Goal: Book appointment/travel/reservation

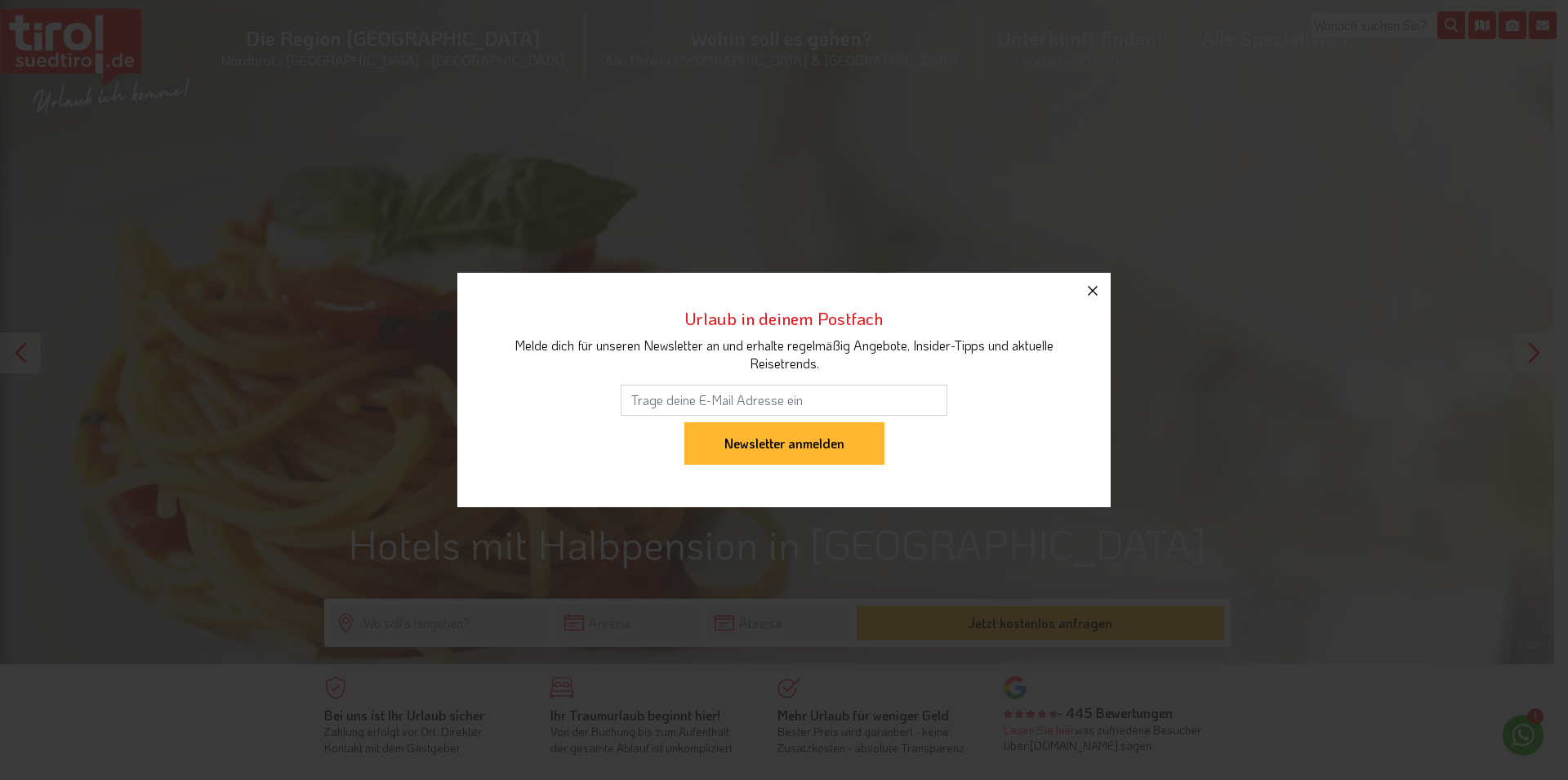
click at [1095, 289] on icon "button" at bounding box center [1092, 290] width 10 height 10
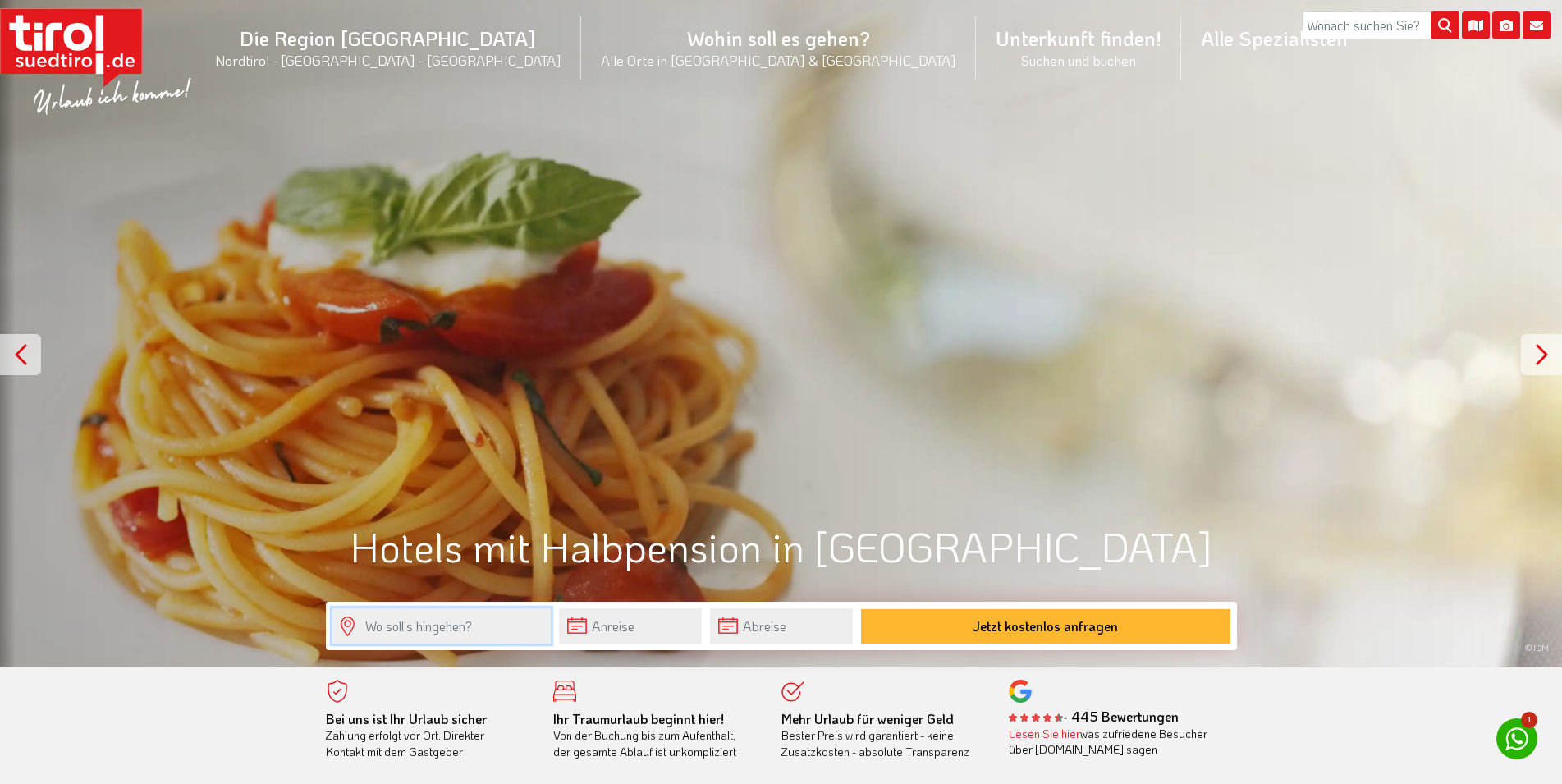
click at [458, 618] on input "text" at bounding box center [441, 626] width 219 height 36
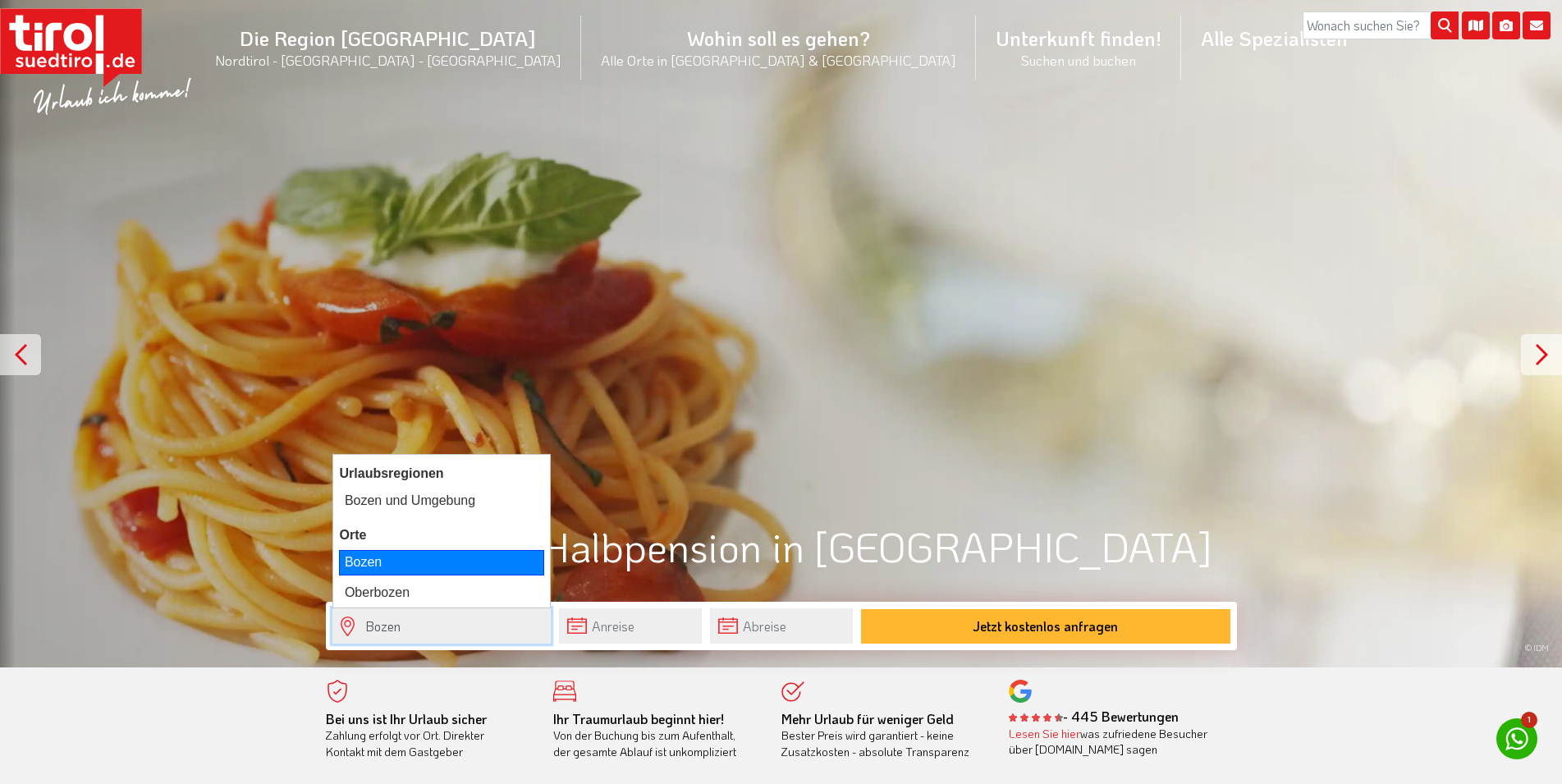
click at [375, 559] on div "Bozen" at bounding box center [442, 562] width 205 height 25
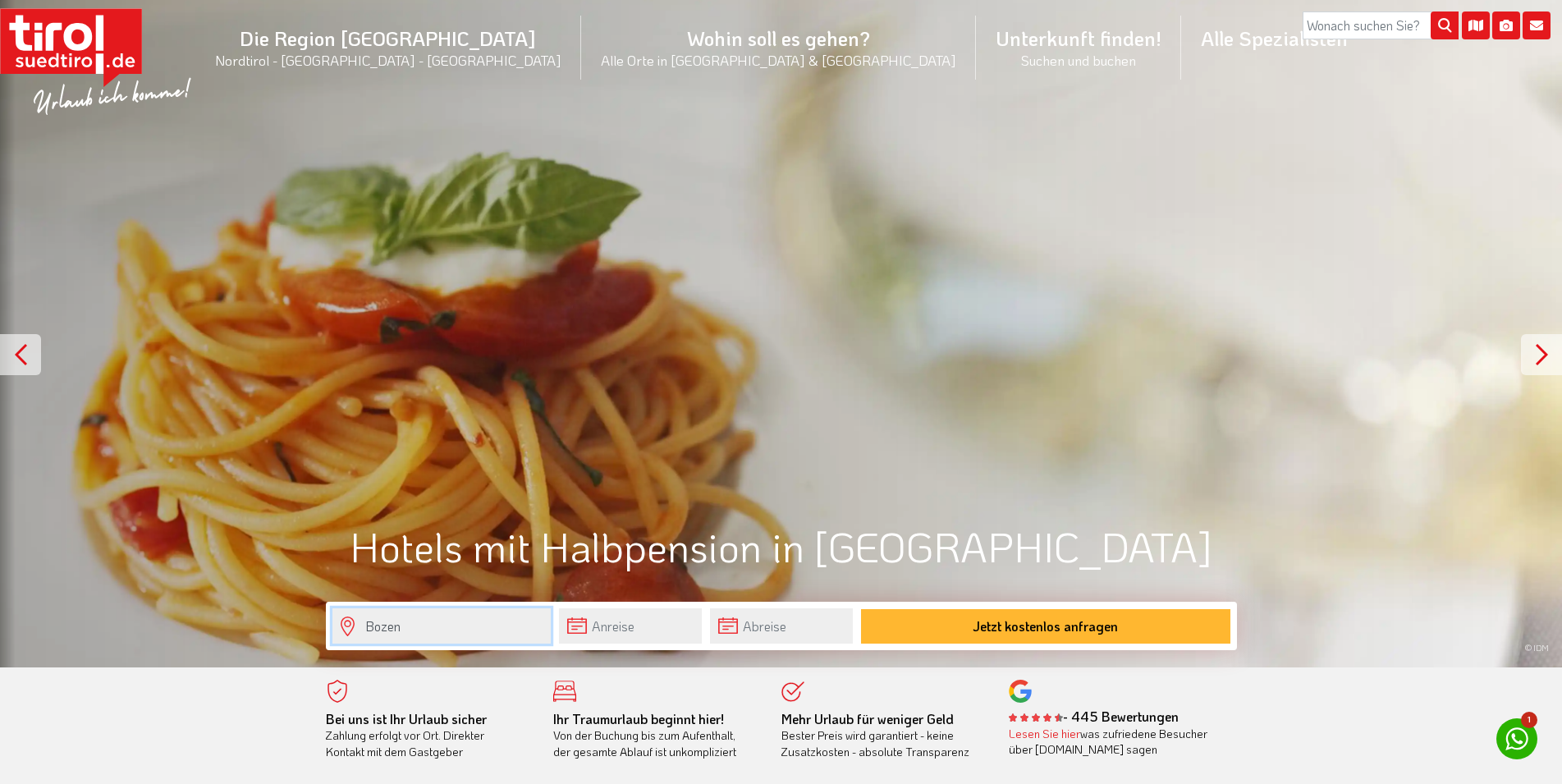
type input "Bozen"
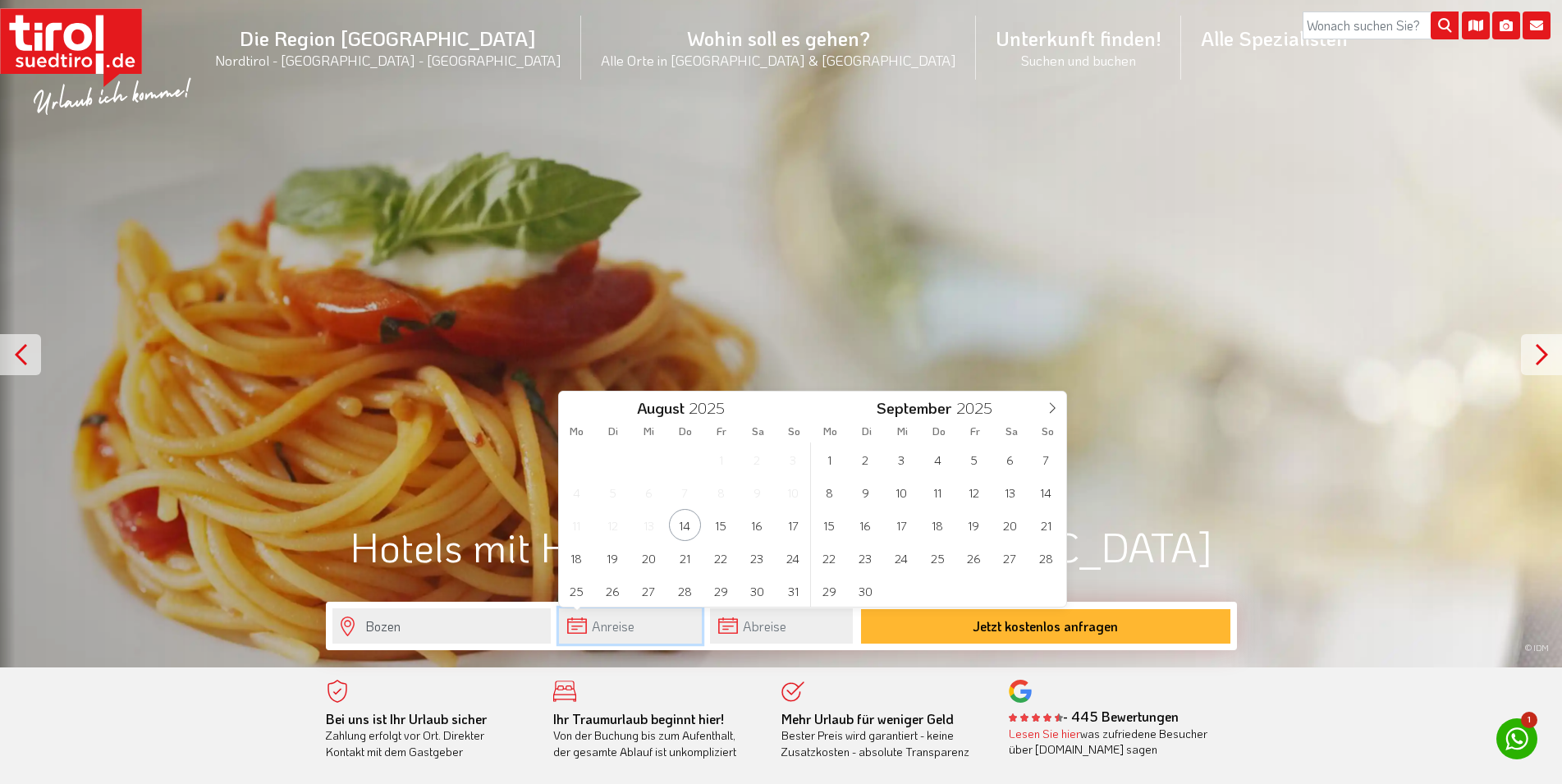
click at [618, 622] on input "text" at bounding box center [630, 626] width 143 height 36
click at [831, 591] on span "29" at bounding box center [829, 590] width 32 height 32
click at [968, 464] on span "3" at bounding box center [974, 459] width 32 height 32
type input "[DATE]"
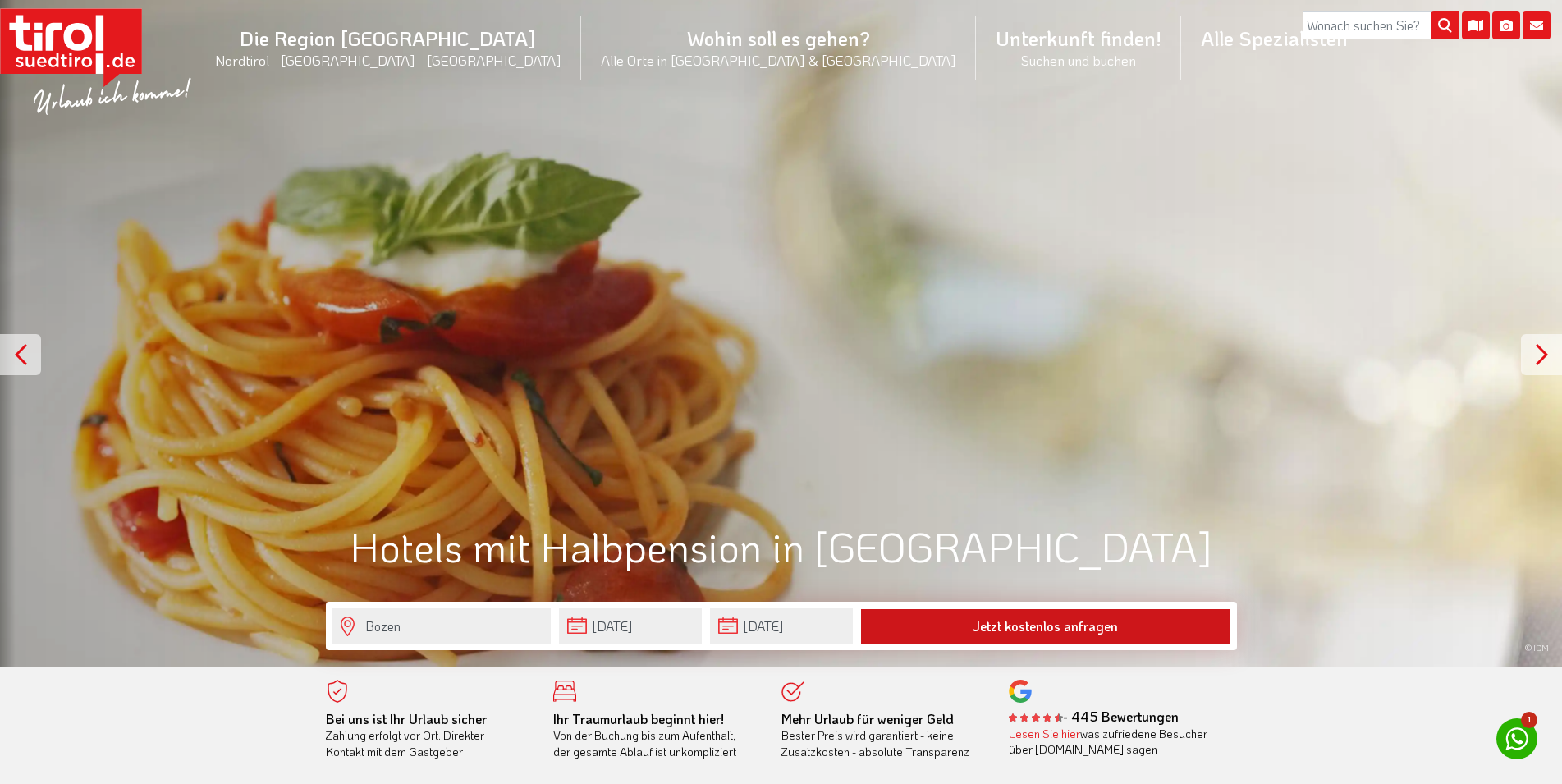
click at [988, 628] on button "Jetzt kostenlos anfragen" at bounding box center [1046, 627] width 370 height 35
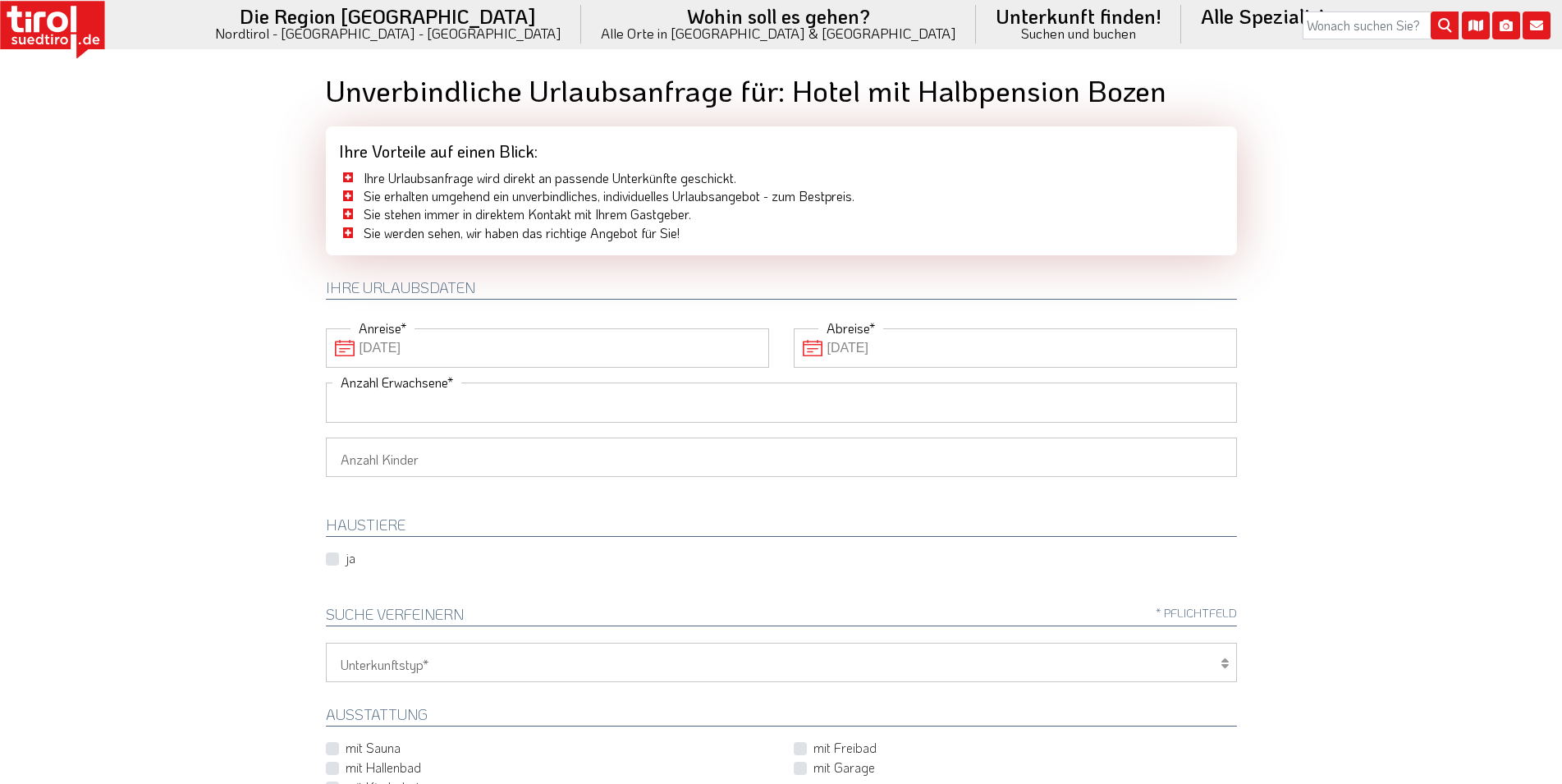
click at [356, 403] on input "Anzahl Erwachsene" at bounding box center [781, 402] width 911 height 39
click at [349, 403] on input "Anzahl Erwachsene" at bounding box center [781, 402] width 911 height 39
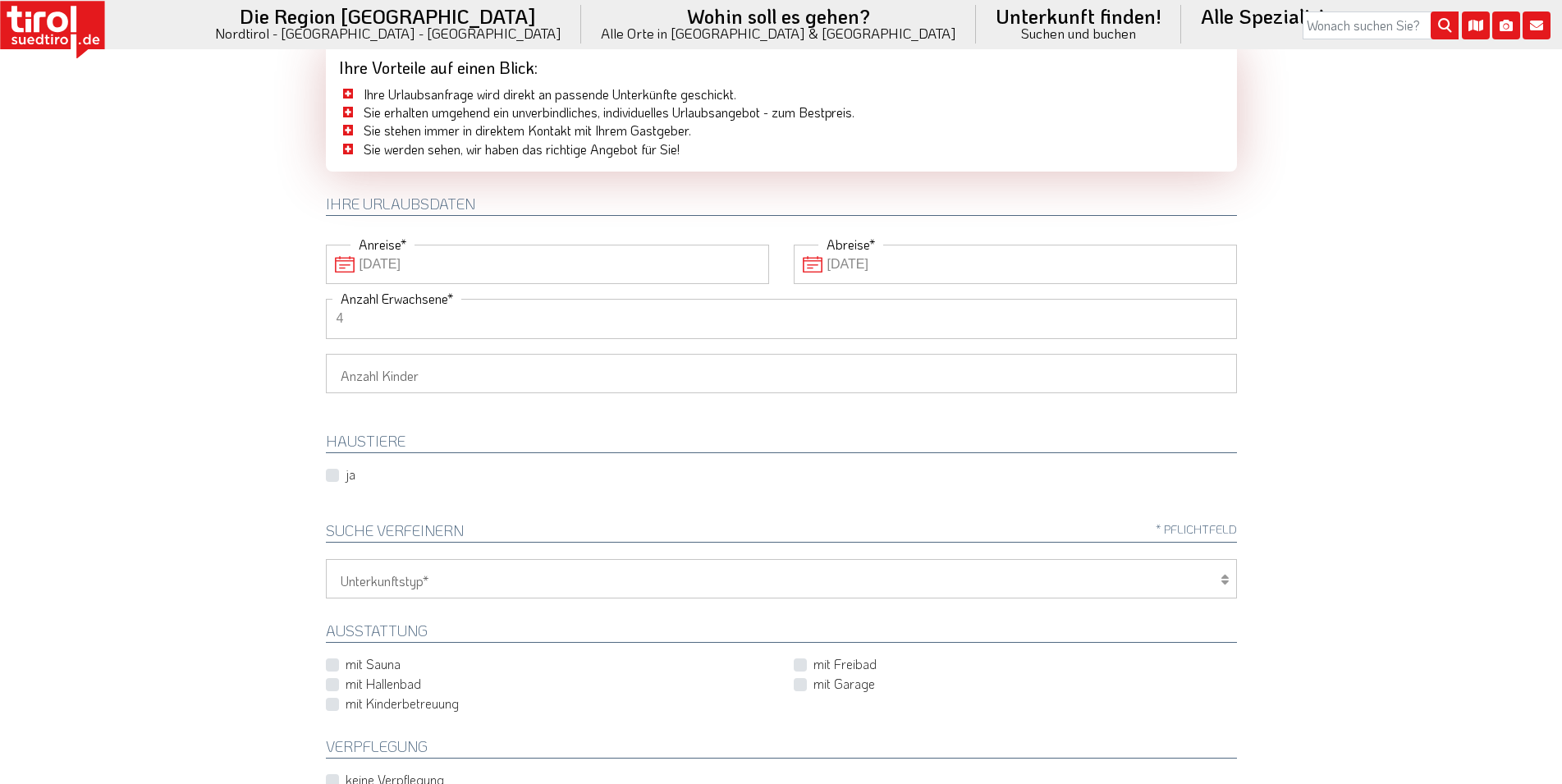
type input "4"
click at [326, 559] on select "Hotel 1-3 Sterne Hotel 4-5 Sterne Ferienwohnung Chalet/Ferienhaus Bauernhöfe" at bounding box center [781, 578] width 911 height 39
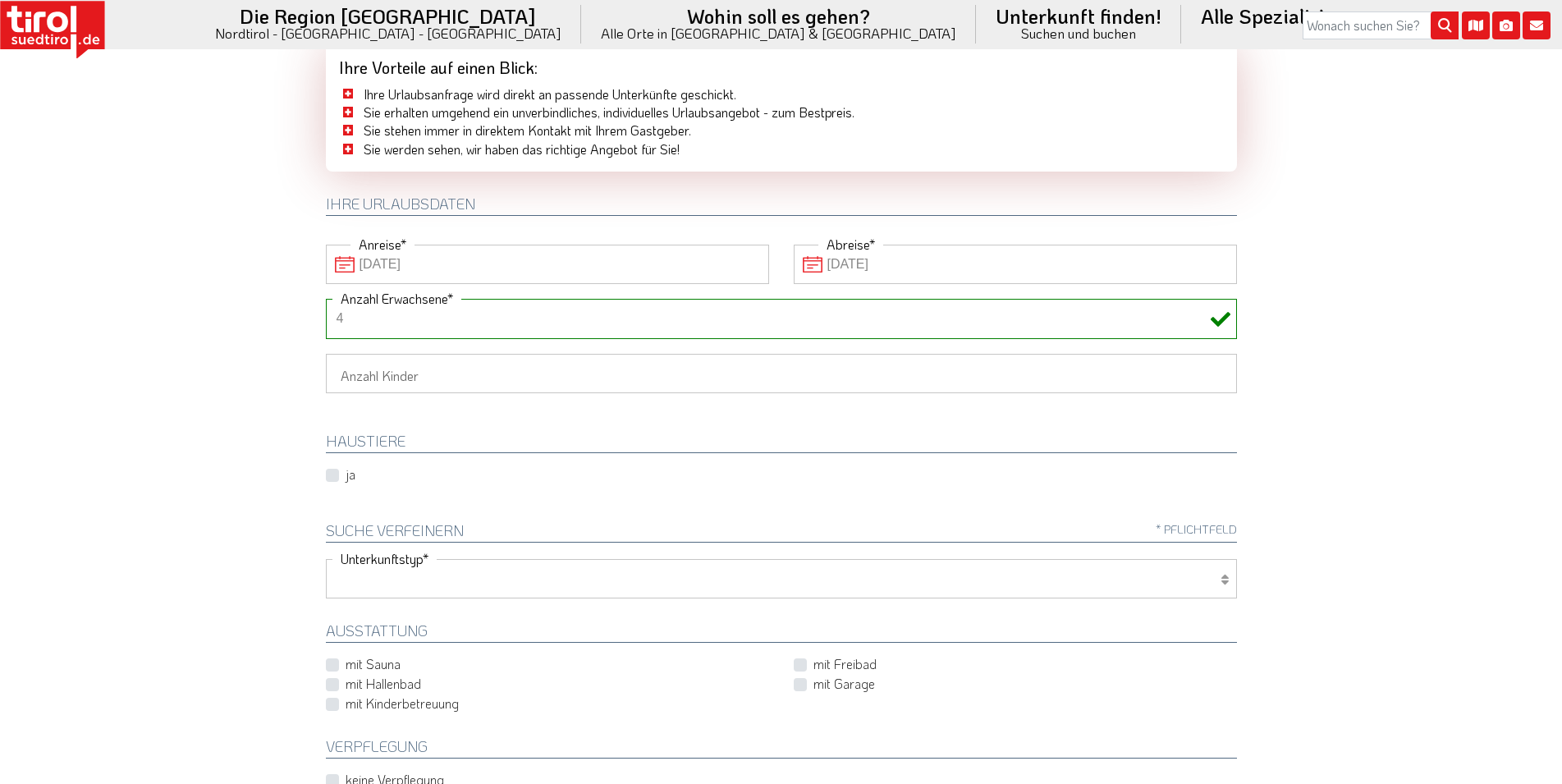
select select "4"
click option "Bauernhöfe" at bounding box center [0, 0] width 0 height 0
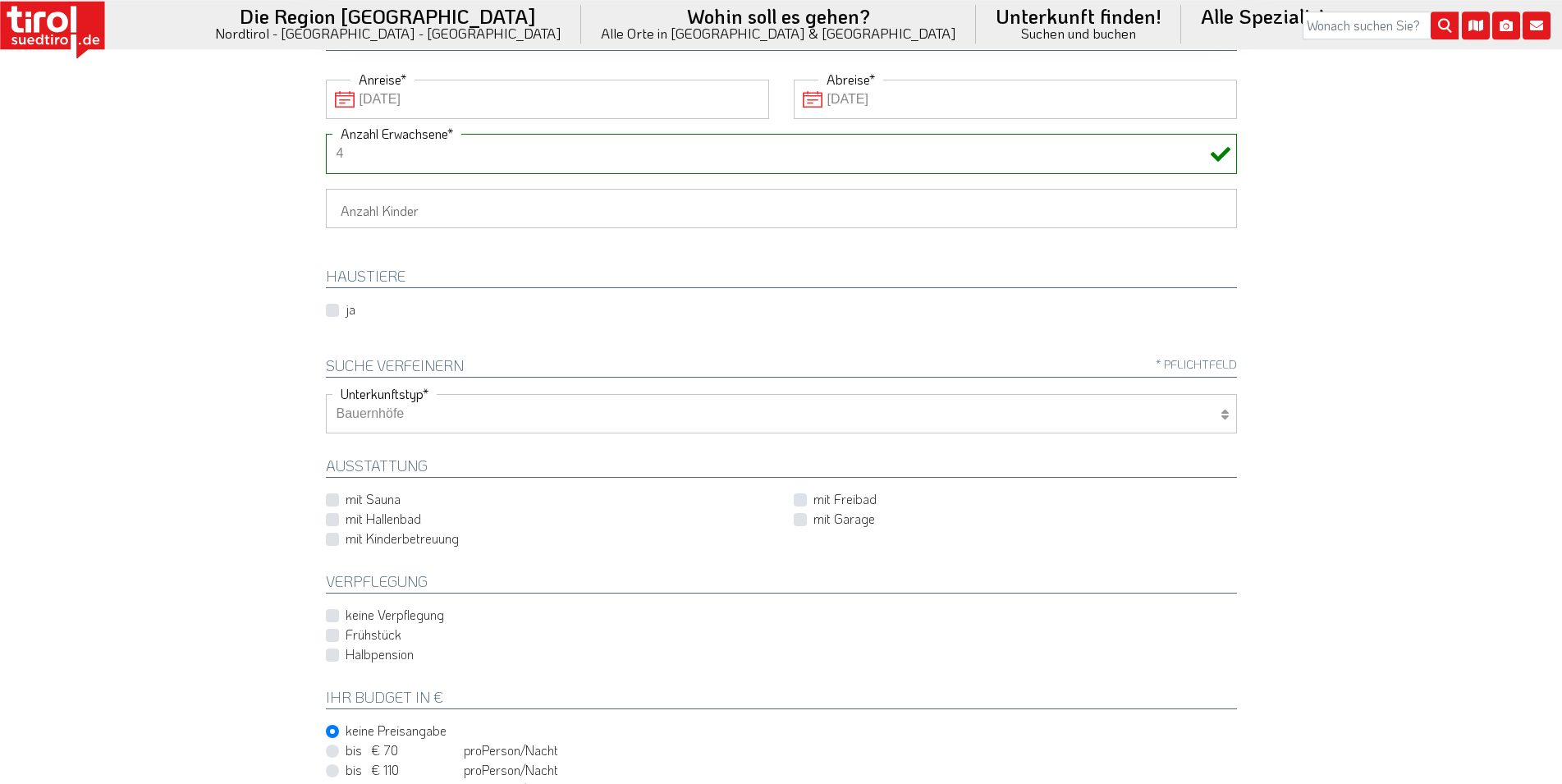
scroll to position [252, 0]
click at [346, 654] on label "Halbpension" at bounding box center [380, 652] width 68 height 18
click at [335, 654] on input "Halbpension" at bounding box center [785, 652] width 911 height 11
checkbox input "true"
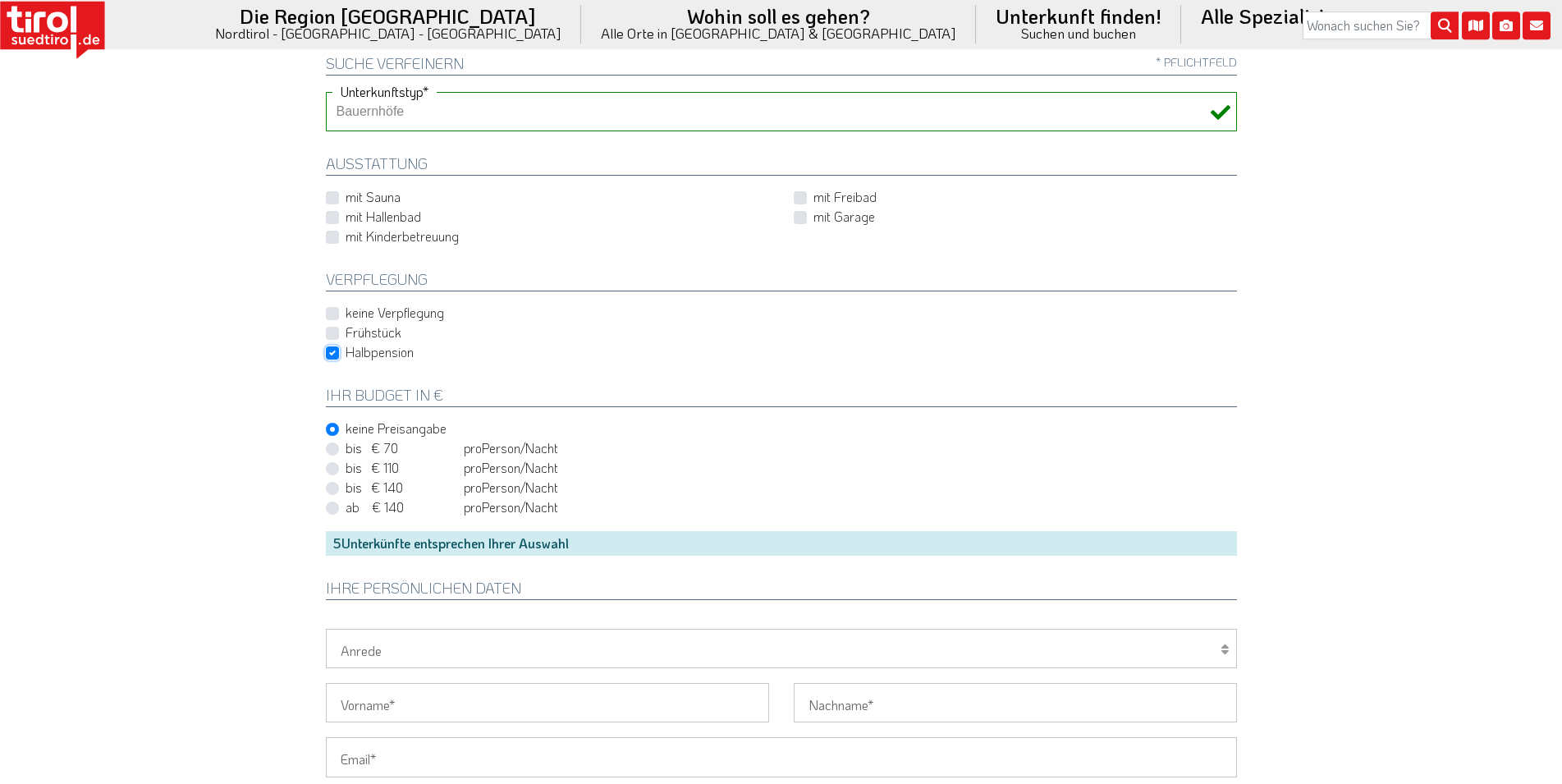
scroll to position [586, 0]
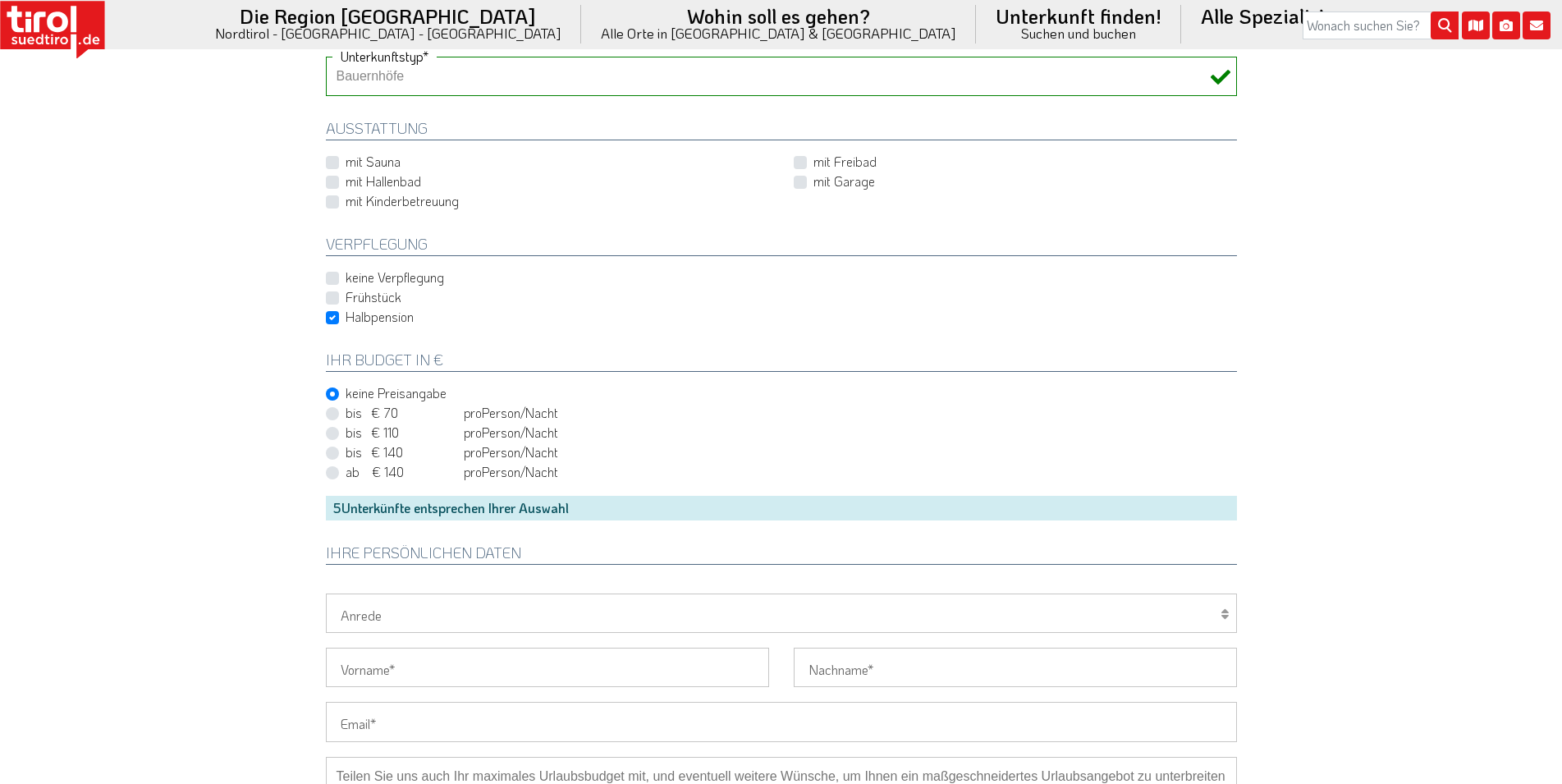
click at [413, 514] on div "5 Unterkünfte entsprechen Ihrer Auswahl" at bounding box center [781, 508] width 911 height 25
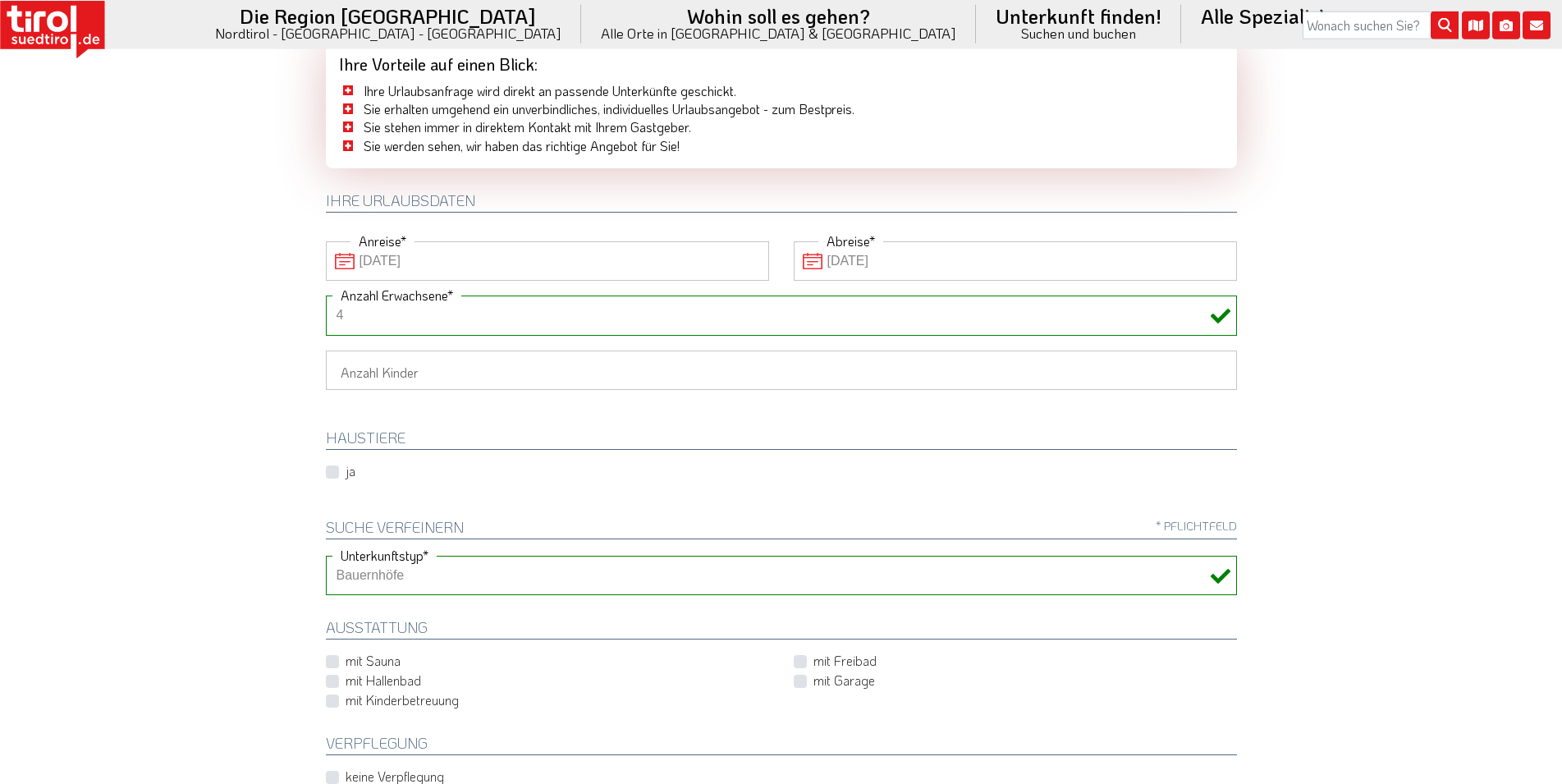
scroll to position [0, 0]
